Goal: Task Accomplishment & Management: Complete application form

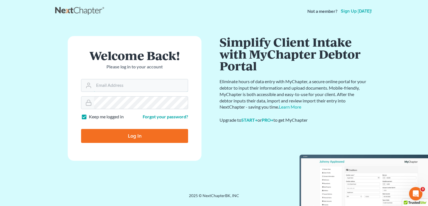
type input "[PERSON_NAME][EMAIL_ADDRESS][DOMAIN_NAME]"
click at [151, 139] on input "Log In" at bounding box center [134, 136] width 107 height 14
type input "Thinking..."
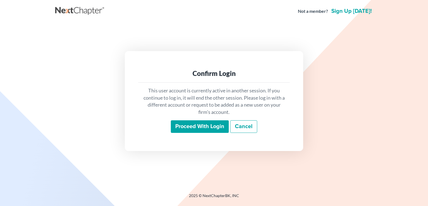
click at [203, 127] on input "Proceed with login" at bounding box center [200, 126] width 58 height 13
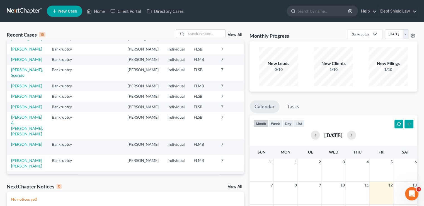
scroll to position [19, 0]
click at [15, 88] on link "Porter, Alicia" at bounding box center [26, 85] width 31 height 5
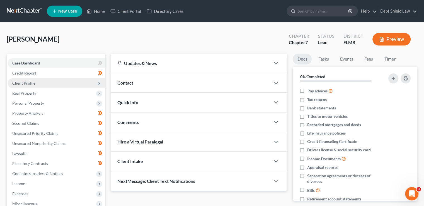
click at [91, 83] on span "Client Profile" at bounding box center [56, 83] width 97 height 10
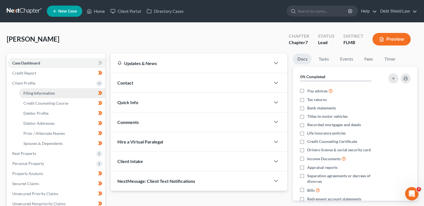
click at [61, 93] on link "Filing Information" at bounding box center [62, 93] width 86 height 10
select select "1"
select select "0"
select select "9"
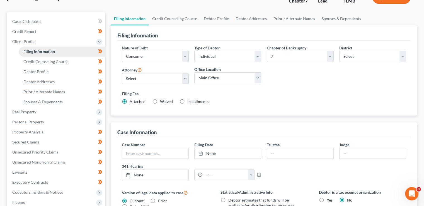
scroll to position [42, 0]
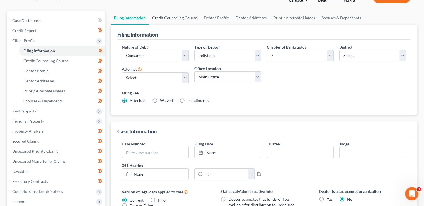
click at [186, 16] on link "Credit Counseling Course" at bounding box center [175, 17] width 52 height 13
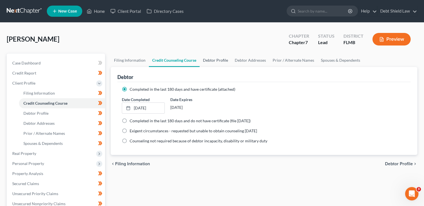
click at [214, 63] on link "Debtor Profile" at bounding box center [216, 60] width 32 height 13
select select "3"
select select "2"
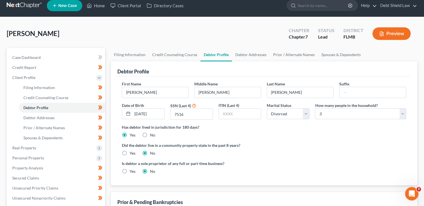
scroll to position [2, 0]
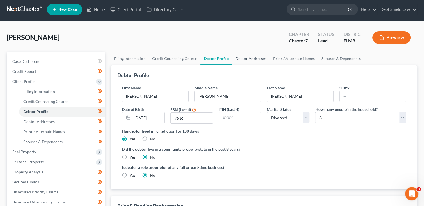
click at [251, 59] on link "Debtor Addresses" at bounding box center [251, 58] width 38 height 13
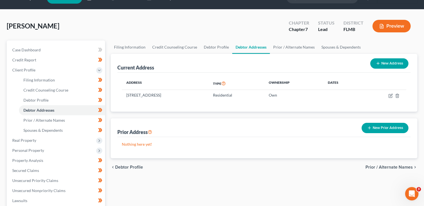
scroll to position [12, 0]
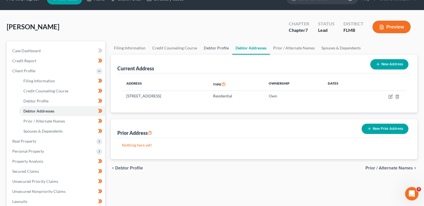
click at [211, 45] on link "Debtor Profile" at bounding box center [216, 47] width 32 height 13
select select "3"
select select "2"
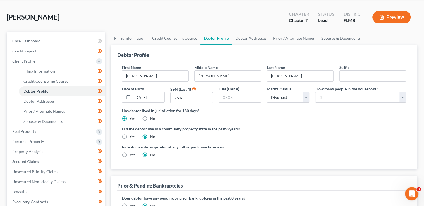
scroll to position [7, 0]
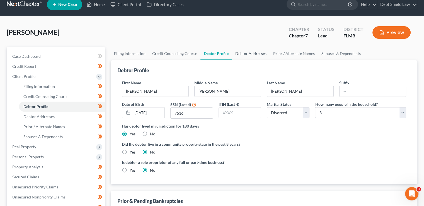
click at [254, 55] on link "Debtor Addresses" at bounding box center [251, 53] width 38 height 13
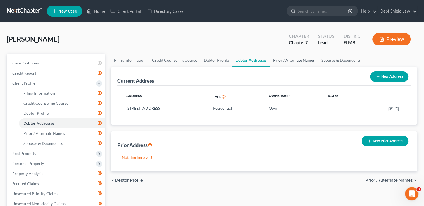
click at [293, 62] on link "Prior / Alternate Names" at bounding box center [294, 60] width 48 height 13
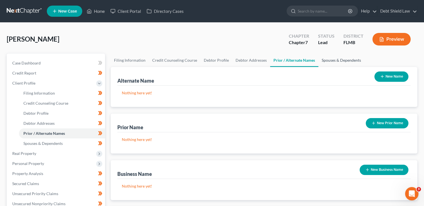
click at [340, 60] on link "Spouses & Dependents" at bounding box center [341, 60] width 46 height 13
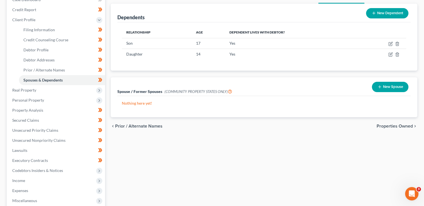
scroll to position [66, 0]
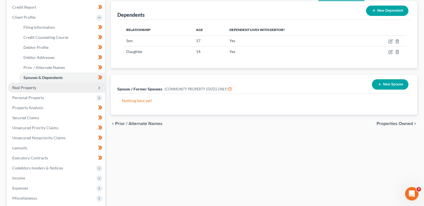
click at [95, 90] on span "Real Property" at bounding box center [56, 88] width 97 height 10
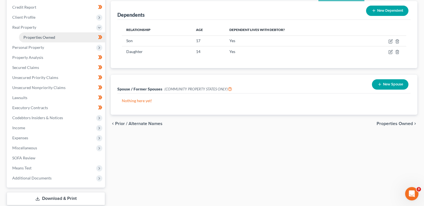
click at [51, 36] on span "Properties Owned" at bounding box center [39, 37] width 32 height 5
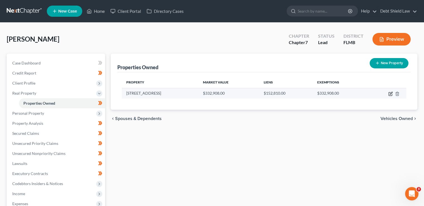
click at [389, 93] on icon "button" at bounding box center [390, 93] width 4 height 4
select select "9"
select select "0"
select select "9"
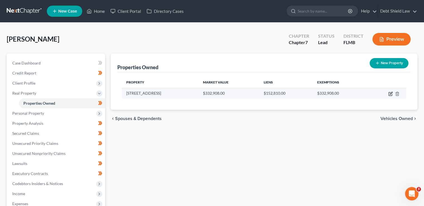
select select "0"
select select "2"
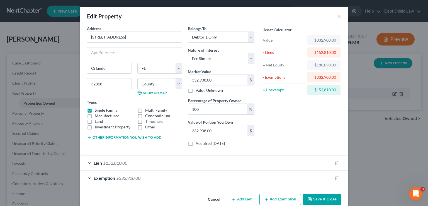
scroll to position [10, 0]
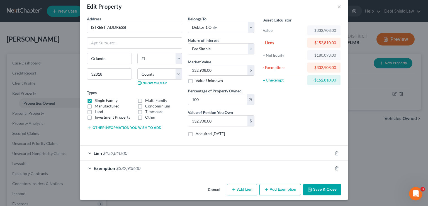
click at [279, 153] on div "Lien $152,810.00" at bounding box center [206, 153] width 252 height 15
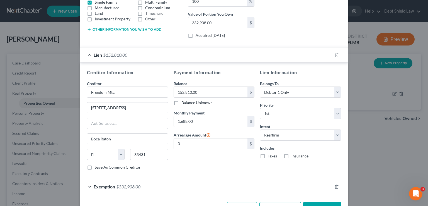
scroll to position [125, 0]
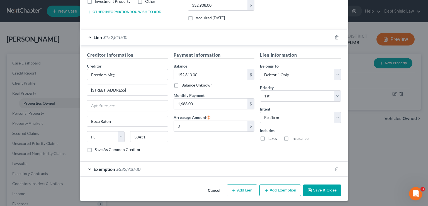
click at [247, 174] on div "Exemption $332,908.00" at bounding box center [206, 168] width 252 height 15
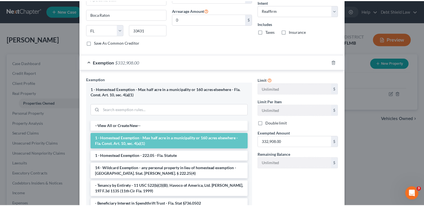
scroll to position [275, 0]
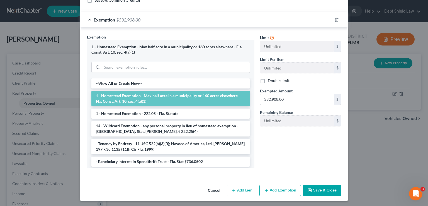
click at [321, 192] on button "Save & Close" at bounding box center [322, 191] width 38 height 12
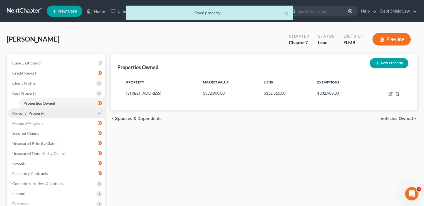
click at [95, 113] on span "Personal Property" at bounding box center [56, 113] width 97 height 10
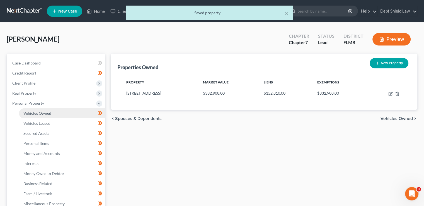
click at [59, 115] on link "Vehicles Owned" at bounding box center [62, 113] width 86 height 10
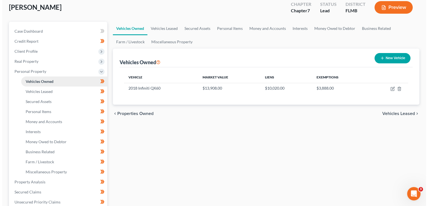
scroll to position [32, 0]
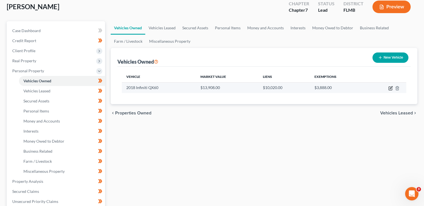
click at [389, 88] on icon "button" at bounding box center [390, 88] width 4 height 4
select select "0"
select select "8"
select select "3"
select select "0"
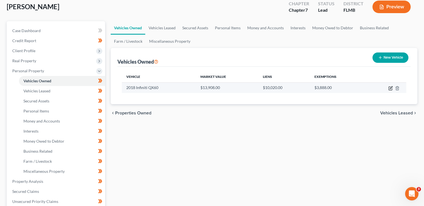
select select "23"
select select "0"
select select "2"
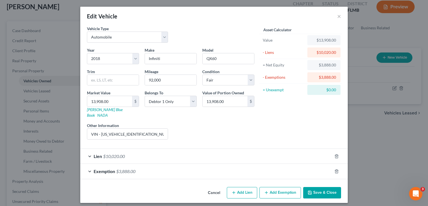
click at [288, 153] on div "Lien $10,020.00" at bounding box center [206, 156] width 252 height 15
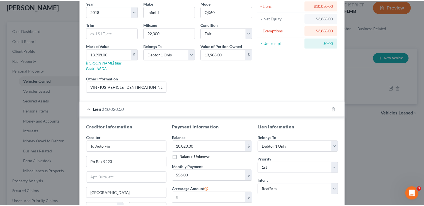
scroll to position [0, 0]
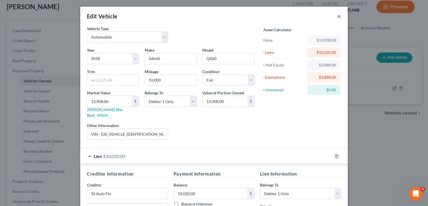
click at [338, 17] on button "×" at bounding box center [339, 16] width 4 height 7
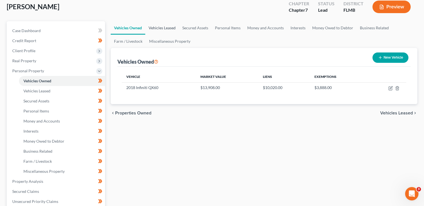
click at [165, 30] on link "Vehicles Leased" at bounding box center [162, 27] width 34 height 13
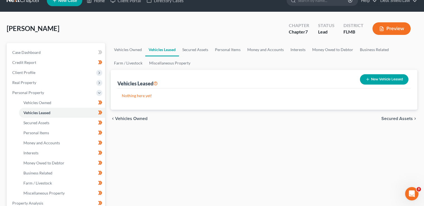
scroll to position [20, 0]
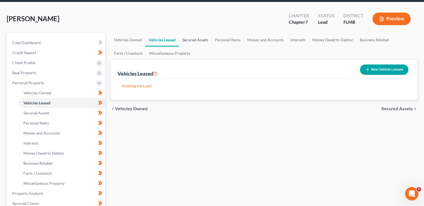
click at [199, 39] on link "Secured Assets" at bounding box center [195, 39] width 33 height 13
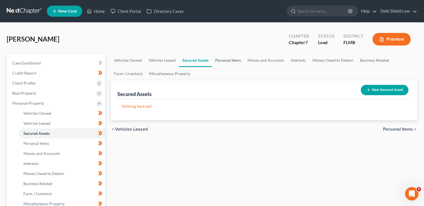
click at [228, 58] on link "Personal Items" at bounding box center [228, 60] width 32 height 13
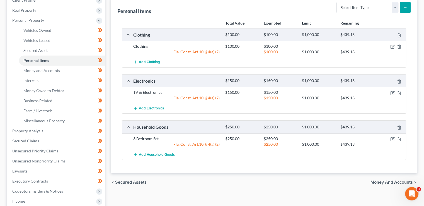
scroll to position [86, 0]
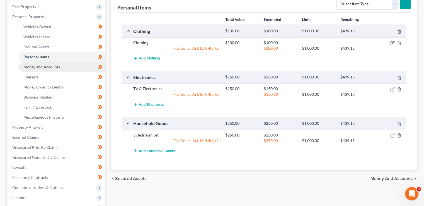
click at [69, 66] on link "Money and Accounts" at bounding box center [62, 67] width 86 height 10
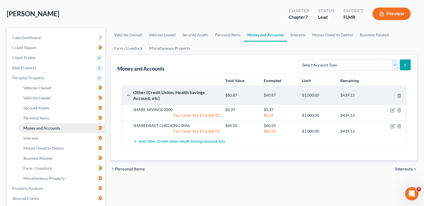
scroll to position [26, 0]
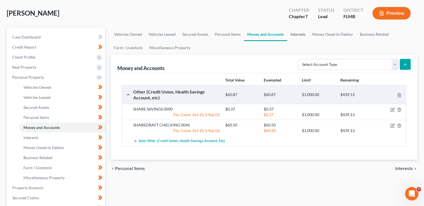
click at [299, 33] on link "Interests" at bounding box center [298, 34] width 22 height 13
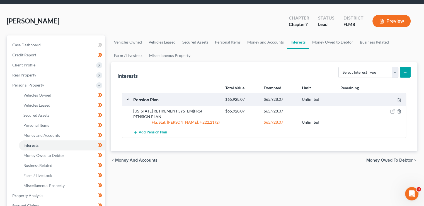
scroll to position [18, 0]
click at [337, 48] on link "Money Owed to Debtor" at bounding box center [333, 41] width 48 height 13
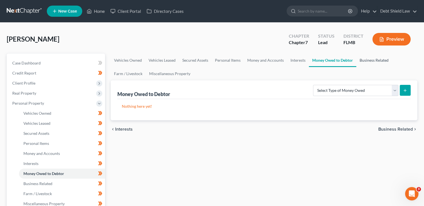
click at [382, 61] on link "Business Related" at bounding box center [374, 60] width 36 height 13
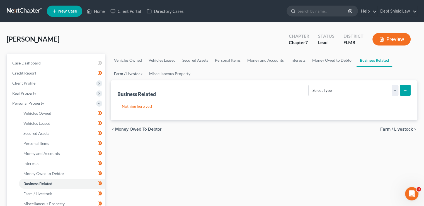
click at [130, 72] on link "Farm / Livestock" at bounding box center [128, 73] width 35 height 13
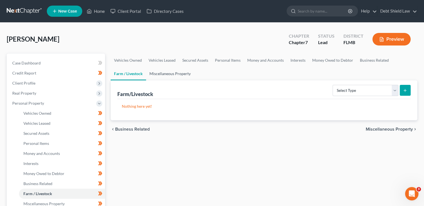
click at [176, 70] on link "Miscellaneous Property" at bounding box center [170, 73] width 48 height 13
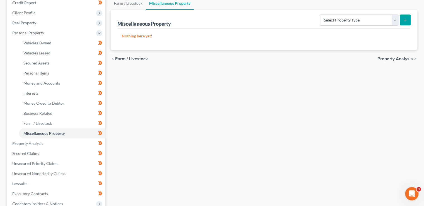
scroll to position [72, 0]
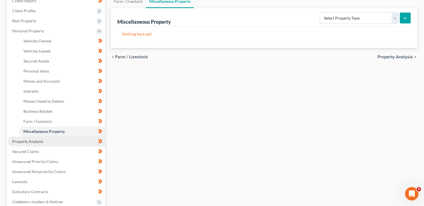
click at [51, 141] on link "Property Analysis" at bounding box center [56, 141] width 97 height 10
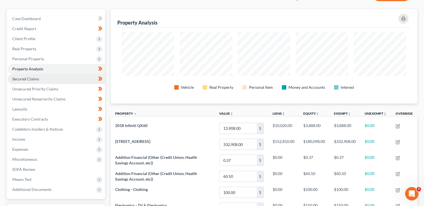
click at [55, 79] on link "Secured Claims" at bounding box center [56, 79] width 97 height 10
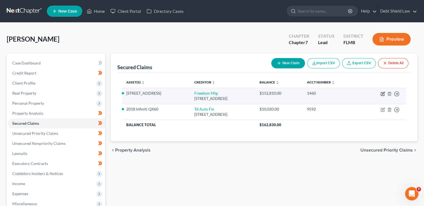
click at [383, 93] on icon "button" at bounding box center [383, 93] width 4 height 4
select select "9"
select select "2"
select select "0"
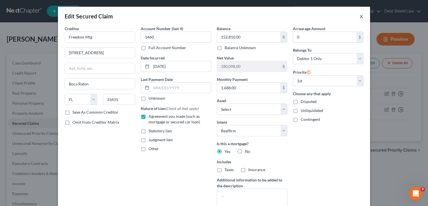
click at [360, 16] on button "×" at bounding box center [362, 16] width 4 height 7
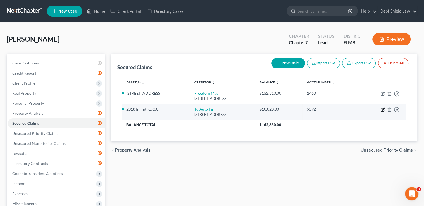
click at [384, 109] on icon "button" at bounding box center [383, 109] width 3 height 3
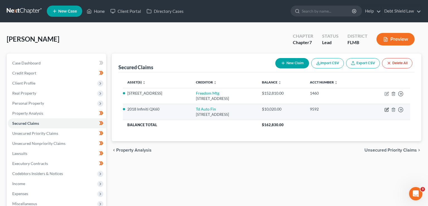
select select "23"
select select "2"
select select "0"
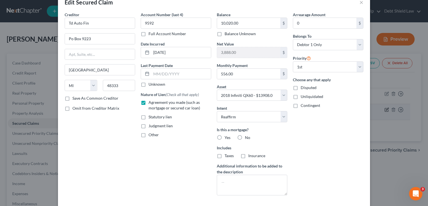
scroll to position [15, 0]
click at [245, 134] on label "No" at bounding box center [247, 137] width 5 height 6
click at [247, 134] on input "No" at bounding box center [249, 136] width 4 height 4
radio input "true"
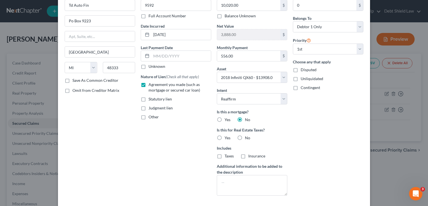
scroll to position [32, 0]
click at [245, 135] on label "No" at bounding box center [247, 138] width 5 height 6
click at [247, 135] on input "No" at bounding box center [249, 137] width 4 height 4
radio input "true"
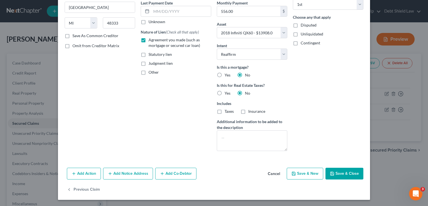
click at [345, 175] on button "Save & Close" at bounding box center [345, 174] width 38 height 12
select select
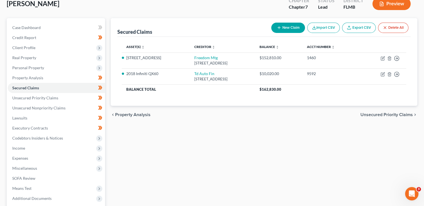
scroll to position [36, 0]
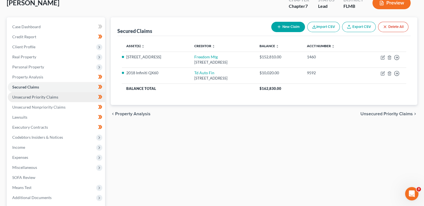
click at [69, 96] on link "Unsecured Priority Claims" at bounding box center [56, 97] width 97 height 10
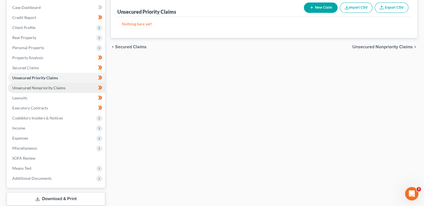
click at [62, 88] on span "Unsecured Nonpriority Claims" at bounding box center [38, 87] width 53 height 5
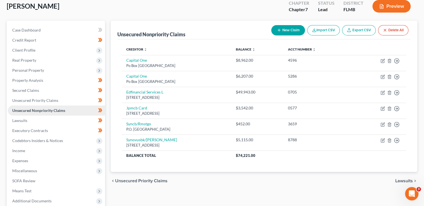
scroll to position [26, 0]
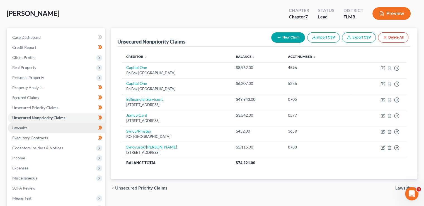
click at [72, 128] on link "Lawsuits" at bounding box center [56, 128] width 97 height 10
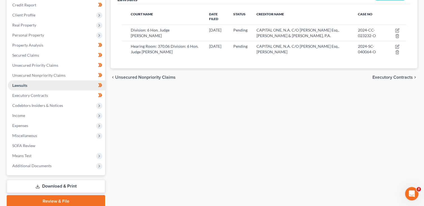
scroll to position [68, 0]
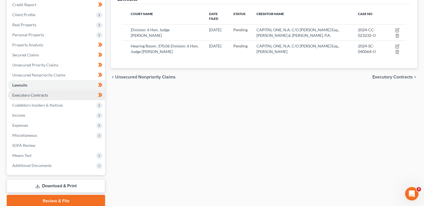
click at [52, 96] on link "Executory Contracts" at bounding box center [56, 95] width 97 height 10
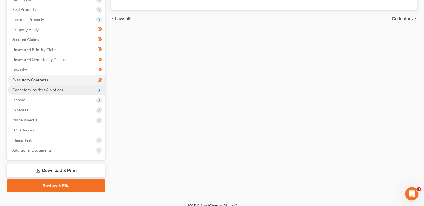
click at [91, 92] on span "Codebtors Insiders & Notices" at bounding box center [56, 90] width 97 height 10
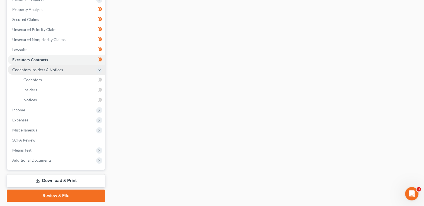
scroll to position [110, 0]
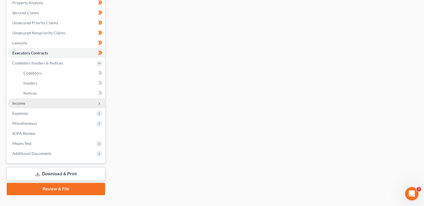
click at [93, 103] on span "Income" at bounding box center [56, 103] width 97 height 10
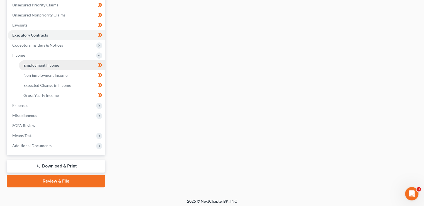
click at [70, 66] on link "Employment Income" at bounding box center [62, 65] width 86 height 10
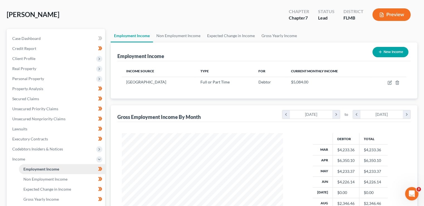
scroll to position [24, 0]
click at [189, 37] on link "Non Employment Income" at bounding box center [178, 35] width 51 height 13
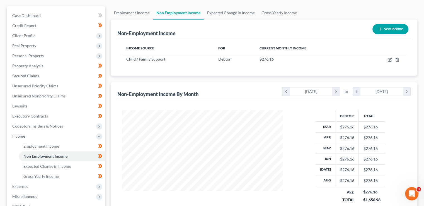
scroll to position [46, 0]
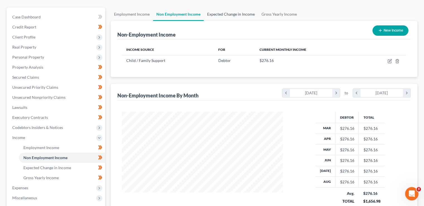
click at [234, 16] on link "Expected Change in Income" at bounding box center [231, 14] width 54 height 13
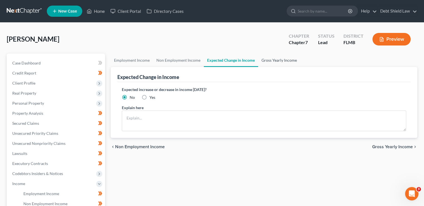
click at [279, 58] on link "Gross Yearly Income" at bounding box center [279, 60] width 42 height 13
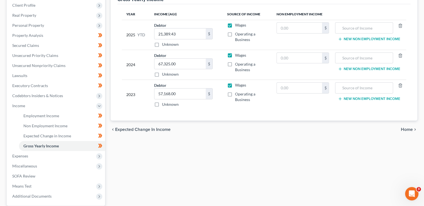
scroll to position [97, 0]
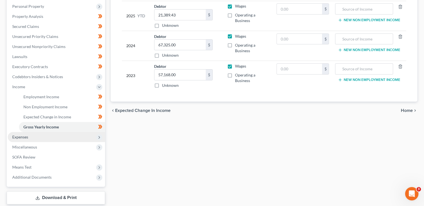
click at [93, 135] on span "Expenses" at bounding box center [56, 137] width 97 height 10
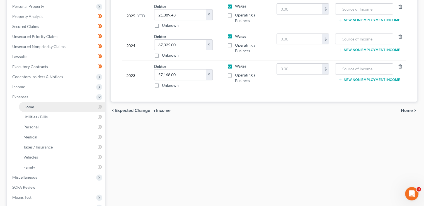
click at [68, 109] on link "Home" at bounding box center [62, 107] width 86 height 10
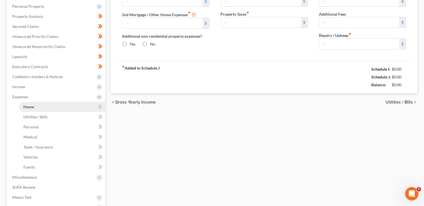
type input "1,688.00"
type input "0.00"
radio input "true"
type input "0.00"
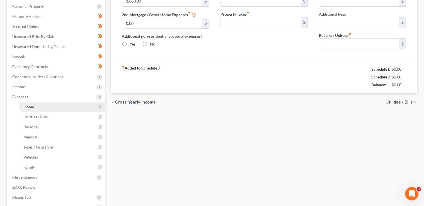
type input "40.00"
type input "0.00"
type input "150.00"
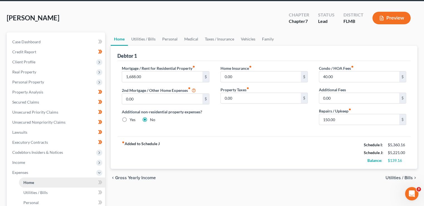
scroll to position [22, 0]
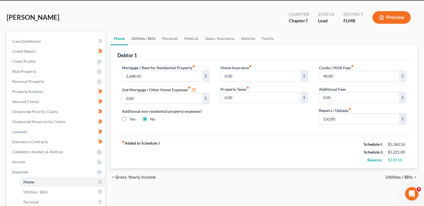
click at [144, 38] on link "Utilities / Bills" at bounding box center [143, 38] width 31 height 13
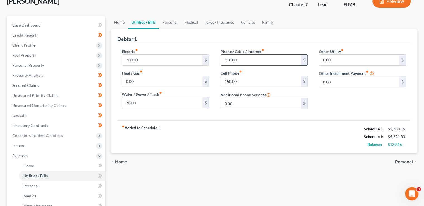
click at [226, 59] on input "100.00" at bounding box center [261, 60] width 80 height 11
type input "120.00"
click at [171, 23] on link "Personal" at bounding box center [170, 22] width 22 height 13
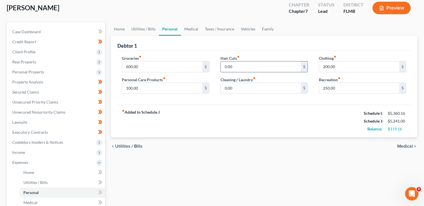
click at [249, 68] on input "0.00" at bounding box center [261, 66] width 80 height 11
type input "50.00"
click at [192, 30] on link "Medical" at bounding box center [191, 28] width 21 height 13
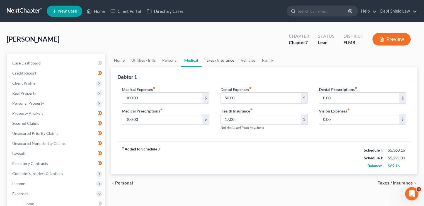
click at [217, 66] on link "Taxes / Insurance" at bounding box center [220, 60] width 36 height 13
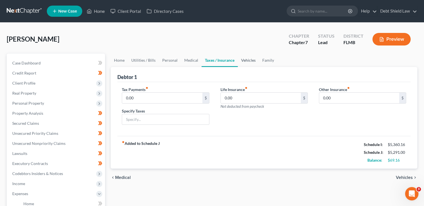
click at [248, 57] on link "Vehicles" at bounding box center [248, 60] width 21 height 13
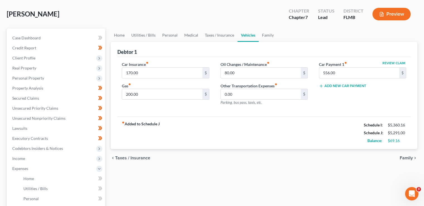
scroll to position [25, 0]
click at [268, 33] on link "Family" at bounding box center [268, 34] width 18 height 13
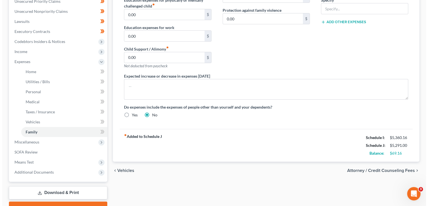
scroll to position [132, 0]
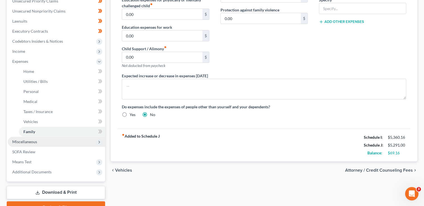
click at [96, 143] on span "Miscellaneous" at bounding box center [56, 142] width 97 height 10
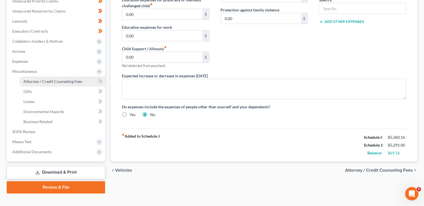
click at [66, 81] on span "Attorney / Credit Counseling Fees" at bounding box center [52, 81] width 59 height 5
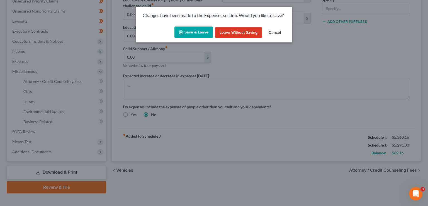
click at [194, 36] on button "Save & Leave" at bounding box center [194, 32] width 38 height 12
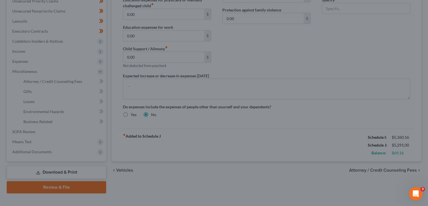
select select "2"
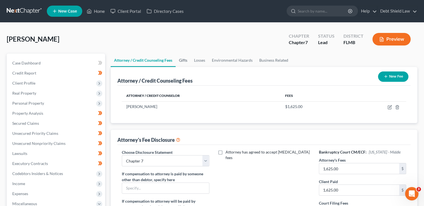
click at [183, 60] on link "Gifts" at bounding box center [183, 60] width 15 height 13
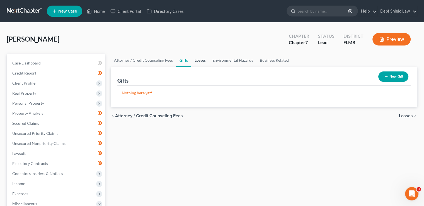
click at [200, 58] on link "Losses" at bounding box center [200, 60] width 18 height 13
click at [241, 61] on link "Environmental Hazards" at bounding box center [232, 60] width 47 height 13
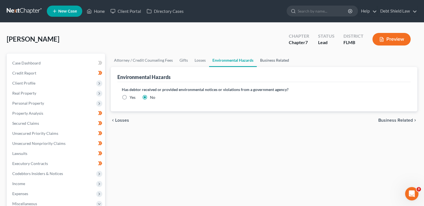
click at [281, 60] on link "Business Related" at bounding box center [275, 60] width 36 height 13
